Goal: Transaction & Acquisition: Purchase product/service

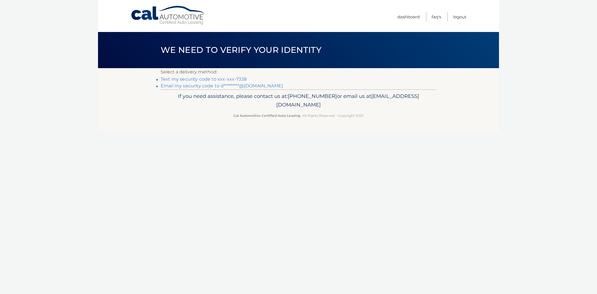
click at [221, 80] on link "Text my security code to xxx-xxx-7338" at bounding box center [204, 79] width 86 height 5
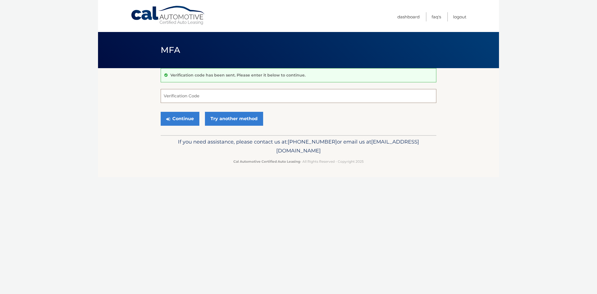
click at [198, 97] on input "Verification Code" at bounding box center [298, 96] width 275 height 14
type input "076826"
click at [177, 117] on button "Continue" at bounding box center [180, 119] width 39 height 14
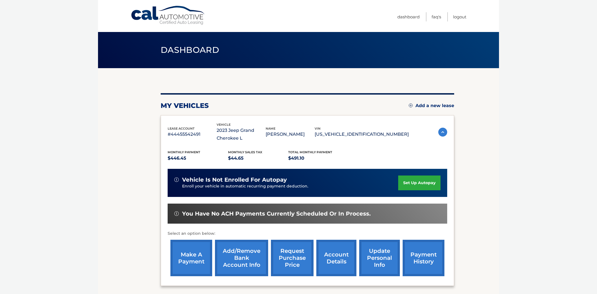
click at [187, 255] on link "make a payment" at bounding box center [191, 258] width 42 height 36
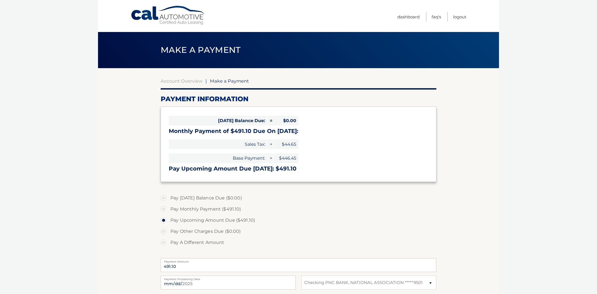
select select "YWMzMzFlNTItZjkyNi00YzJmLTgzNGYtYTY1NDk5ODZlZGQ2"
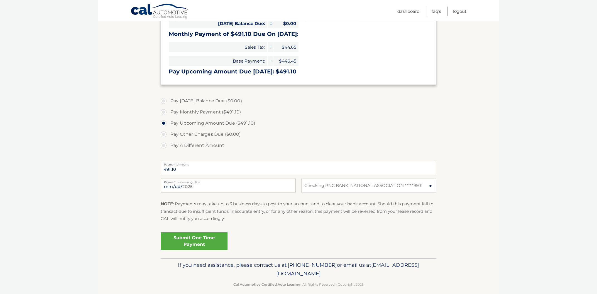
scroll to position [103, 0]
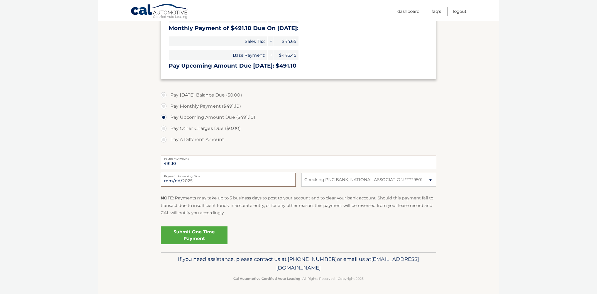
click at [288, 180] on input "2025-08-24" at bounding box center [228, 180] width 135 height 14
type input "2025-08-25"
click at [192, 236] on link "Submit One Time Payment" at bounding box center [194, 235] width 67 height 18
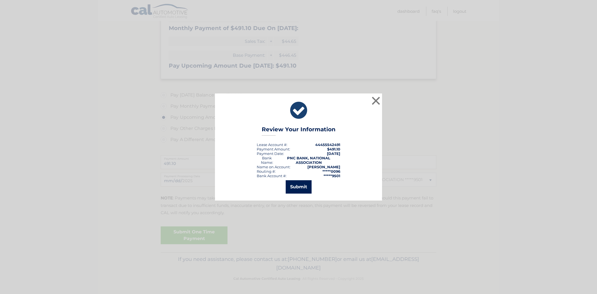
click at [296, 184] on button "Submit" at bounding box center [298, 186] width 26 height 13
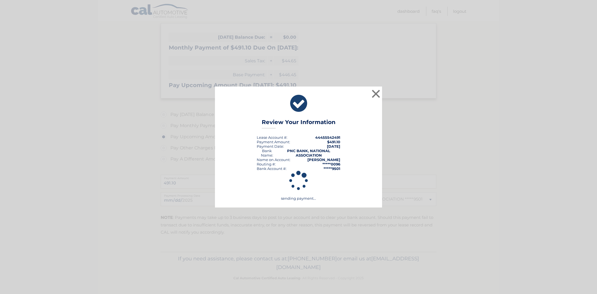
scroll to position [83, 0]
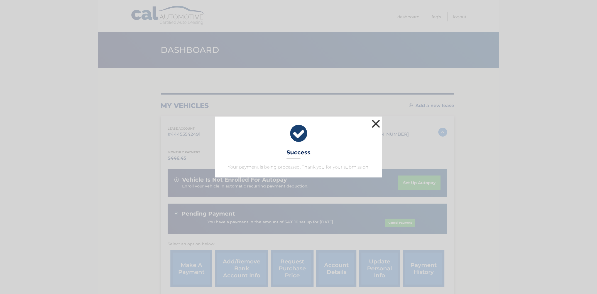
click at [376, 126] on button "×" at bounding box center [375, 123] width 11 height 11
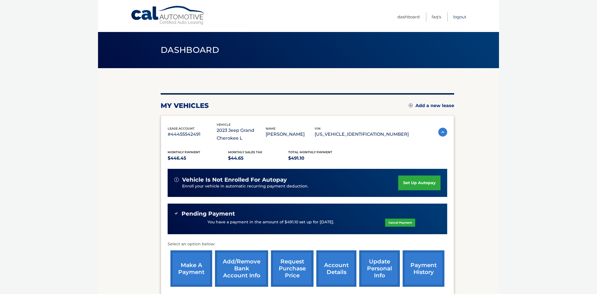
click at [462, 16] on link "Logout" at bounding box center [459, 16] width 13 height 9
